Goal: Navigation & Orientation: Find specific page/section

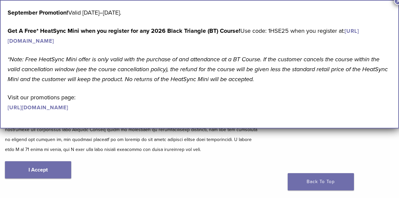
scroll to position [66, 0]
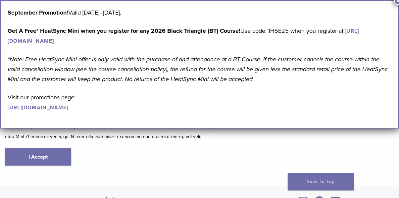
click at [397, 1] on button "×" at bounding box center [398, 0] width 9 height 9
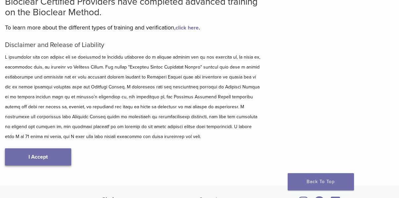
click at [43, 161] on link "I Accept" at bounding box center [38, 156] width 66 height 17
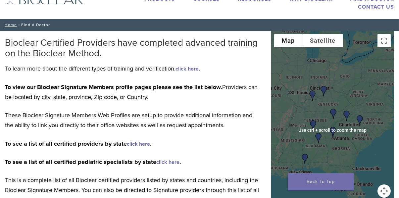
scroll to position [33, 0]
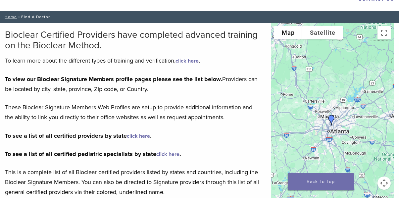
drag, startPoint x: 298, startPoint y: 125, endPoint x: 346, endPoint y: 124, distance: 48.3
click at [346, 124] on div at bounding box center [332, 122] width 123 height 199
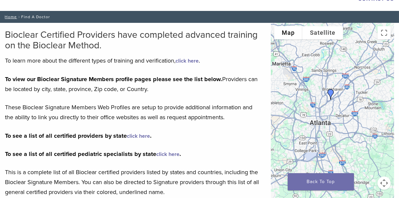
drag, startPoint x: 318, startPoint y: 125, endPoint x: 346, endPoint y: 98, distance: 38.9
click at [346, 98] on div at bounding box center [332, 122] width 123 height 199
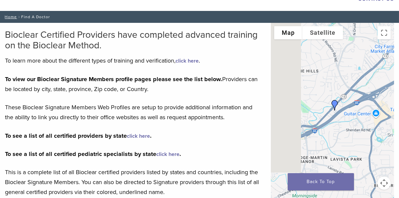
drag, startPoint x: 328, startPoint y: 123, endPoint x: 357, endPoint y: 85, distance: 48.0
click at [357, 85] on div at bounding box center [332, 122] width 123 height 199
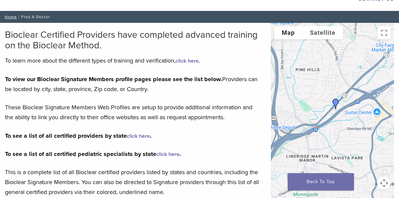
click at [335, 100] on img "Dr. Harris Siegel" at bounding box center [336, 104] width 16 height 16
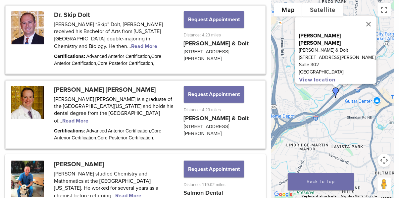
scroll to position [369, 0]
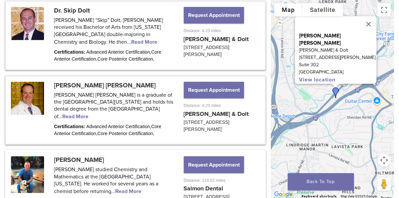
click at [119, 111] on link at bounding box center [135, 110] width 259 height 68
click at [70, 86] on link at bounding box center [135, 110] width 259 height 68
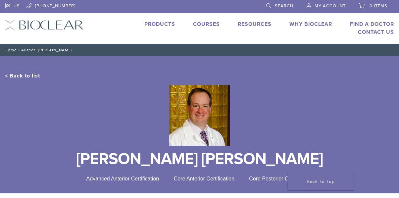
click at [28, 77] on link "< Back to list" at bounding box center [22, 75] width 35 height 7
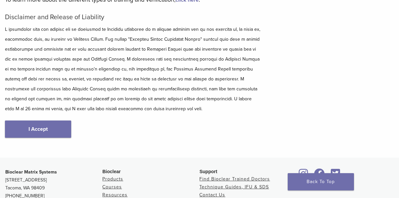
scroll to position [166, 0]
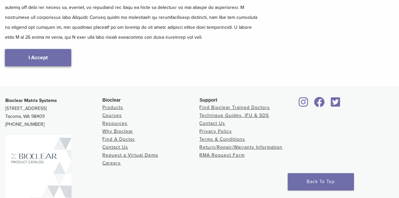
click at [36, 66] on link "I Accept" at bounding box center [38, 57] width 66 height 17
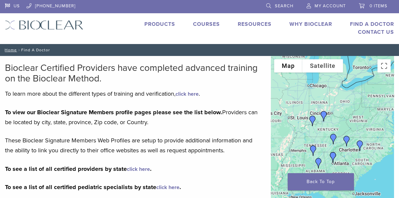
click at [333, 157] on img "Dr. Harris Siegel" at bounding box center [333, 157] width 16 height 16
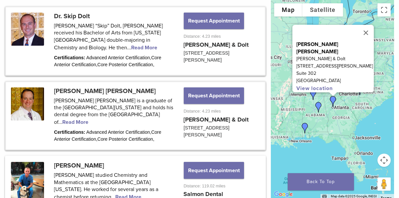
scroll to position [369, 0]
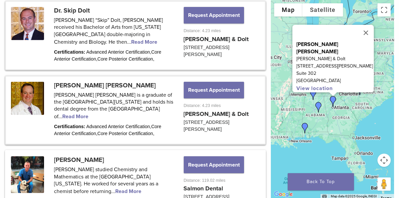
click at [25, 29] on link at bounding box center [135, 36] width 259 height 68
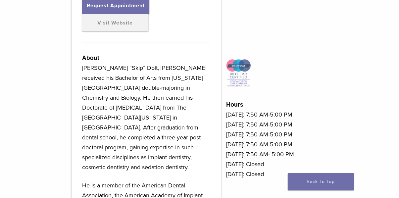
scroll to position [166, 0]
